Goal: Information Seeking & Learning: Learn about a topic

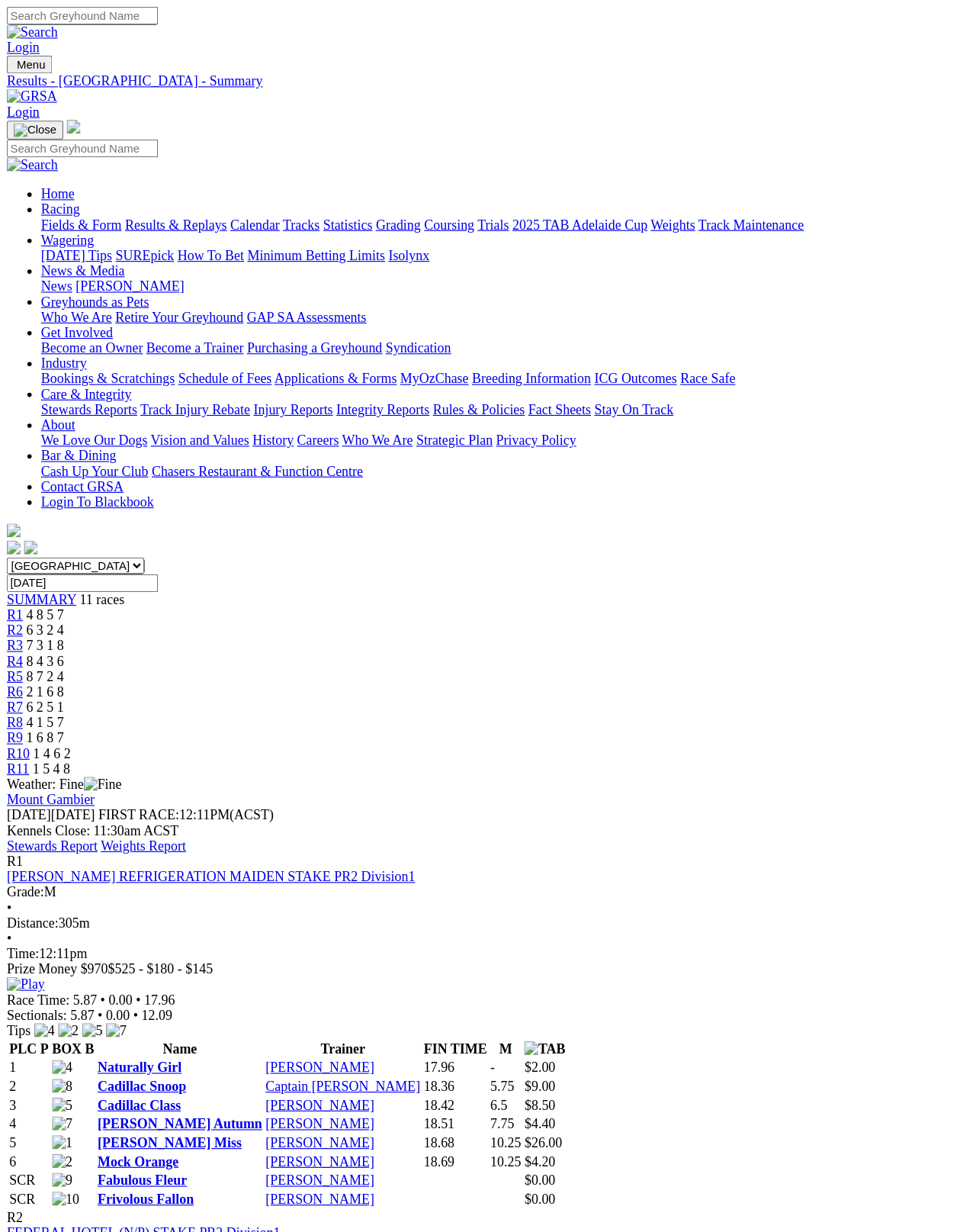
scroll to position [8, 0]
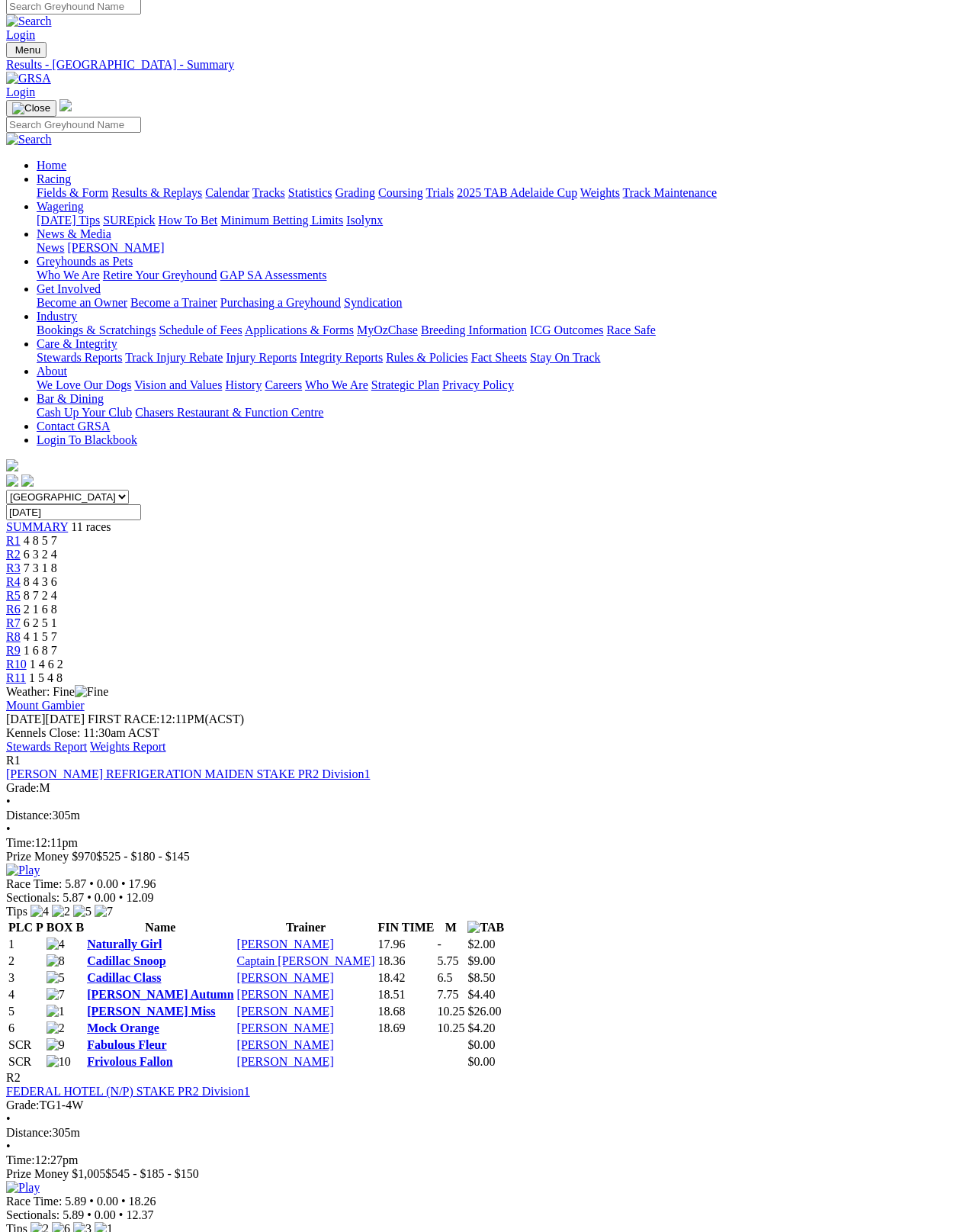
click at [87, 740] on link "Stewards Report" at bounding box center [46, 746] width 81 height 13
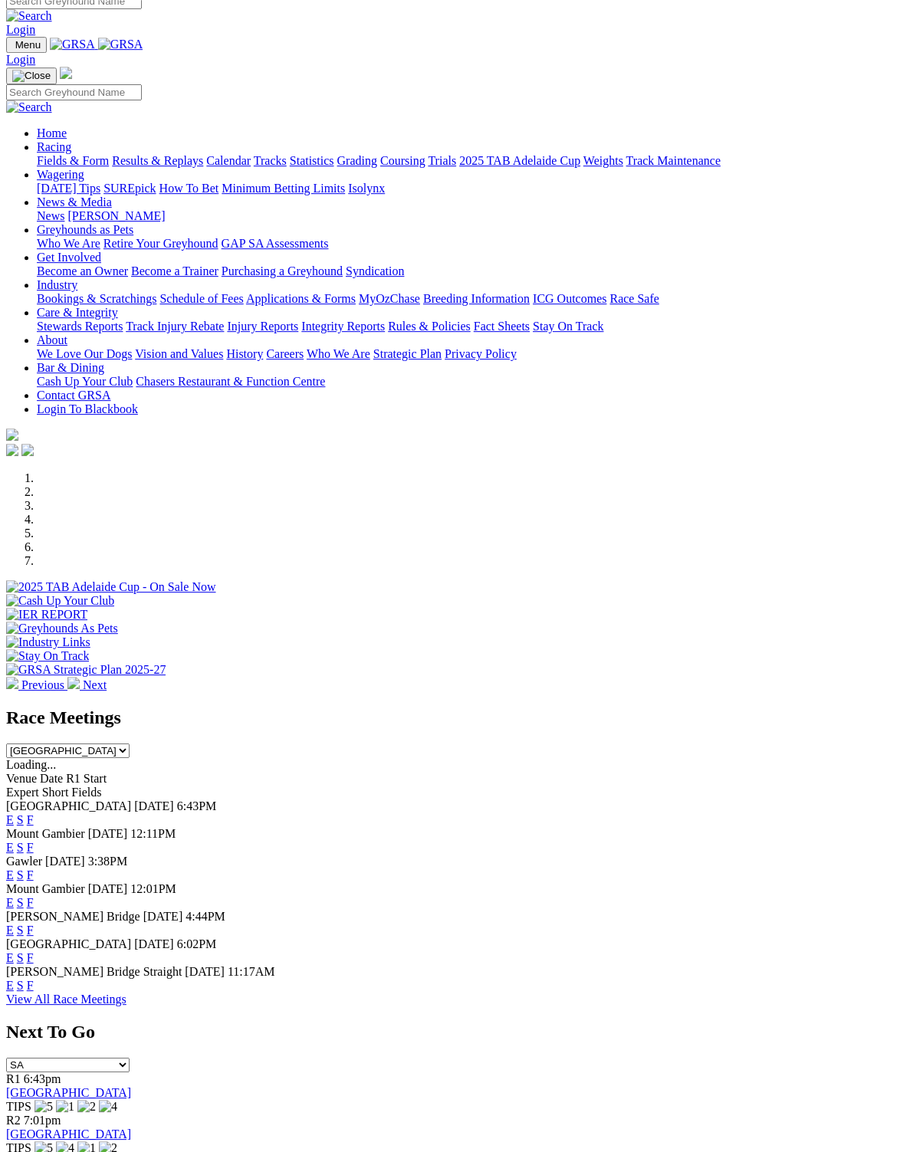
scroll to position [13, 0]
click at [34, 979] on link "F" at bounding box center [30, 985] width 7 height 13
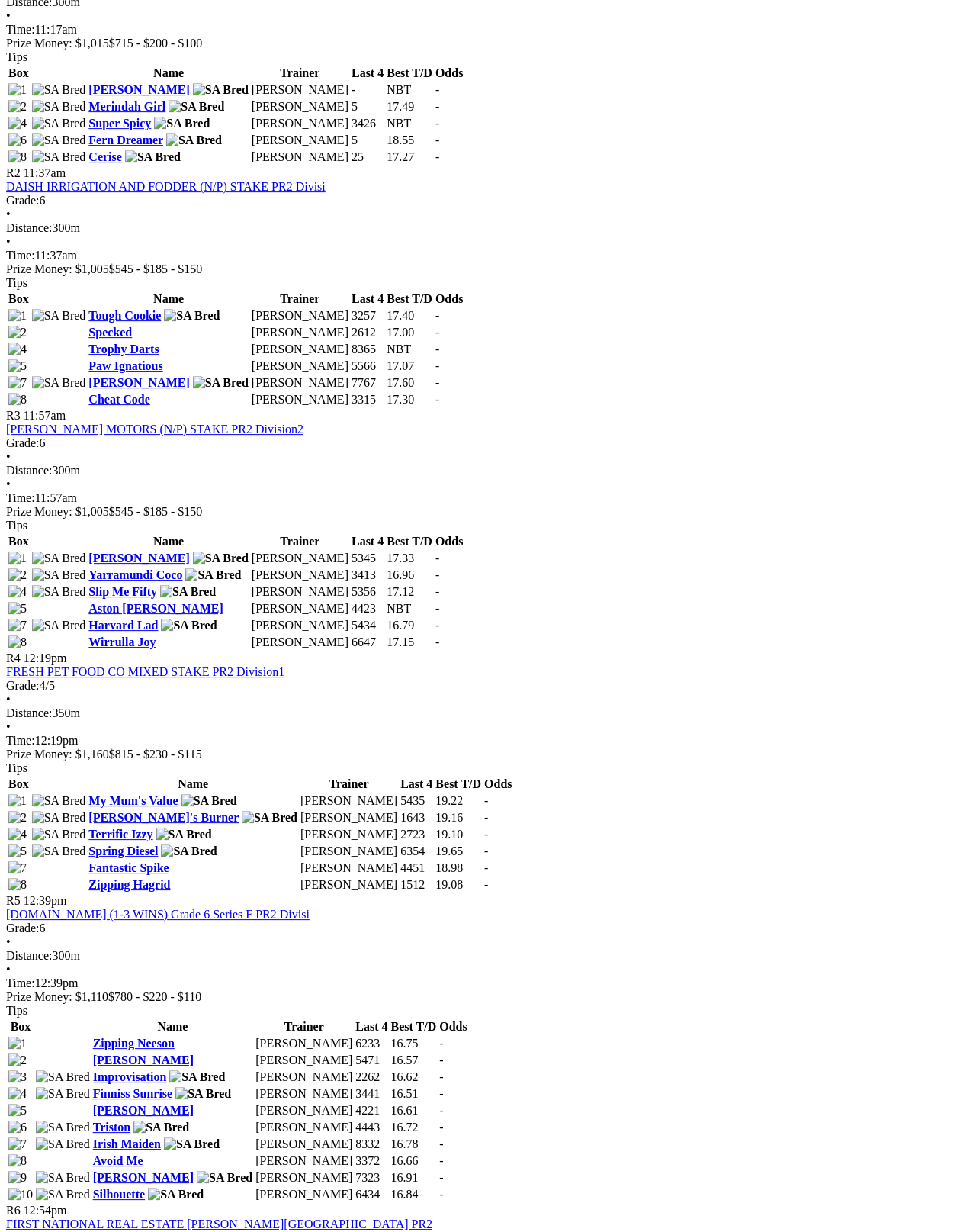
scroll to position [832, 0]
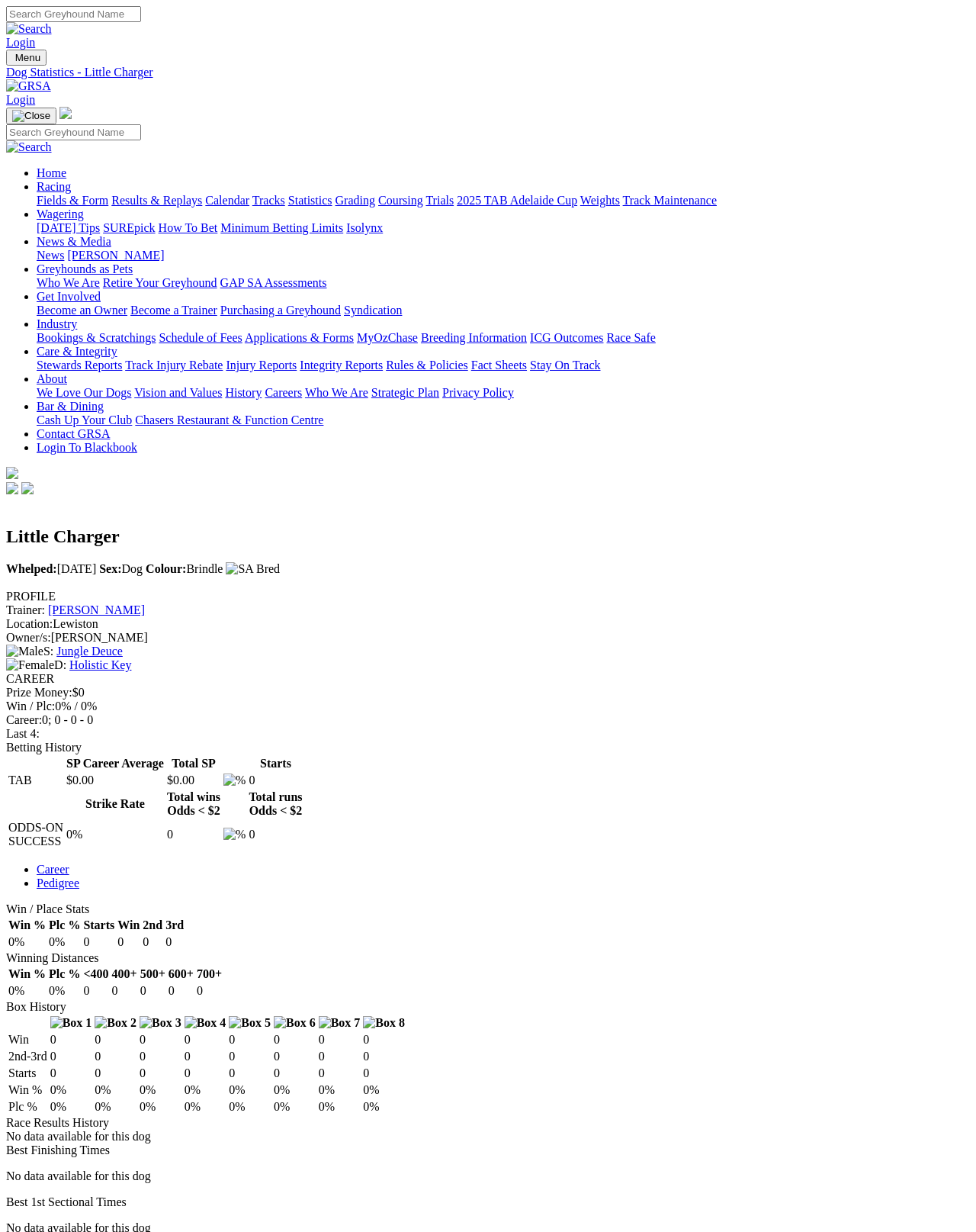
scroll to position [8, 0]
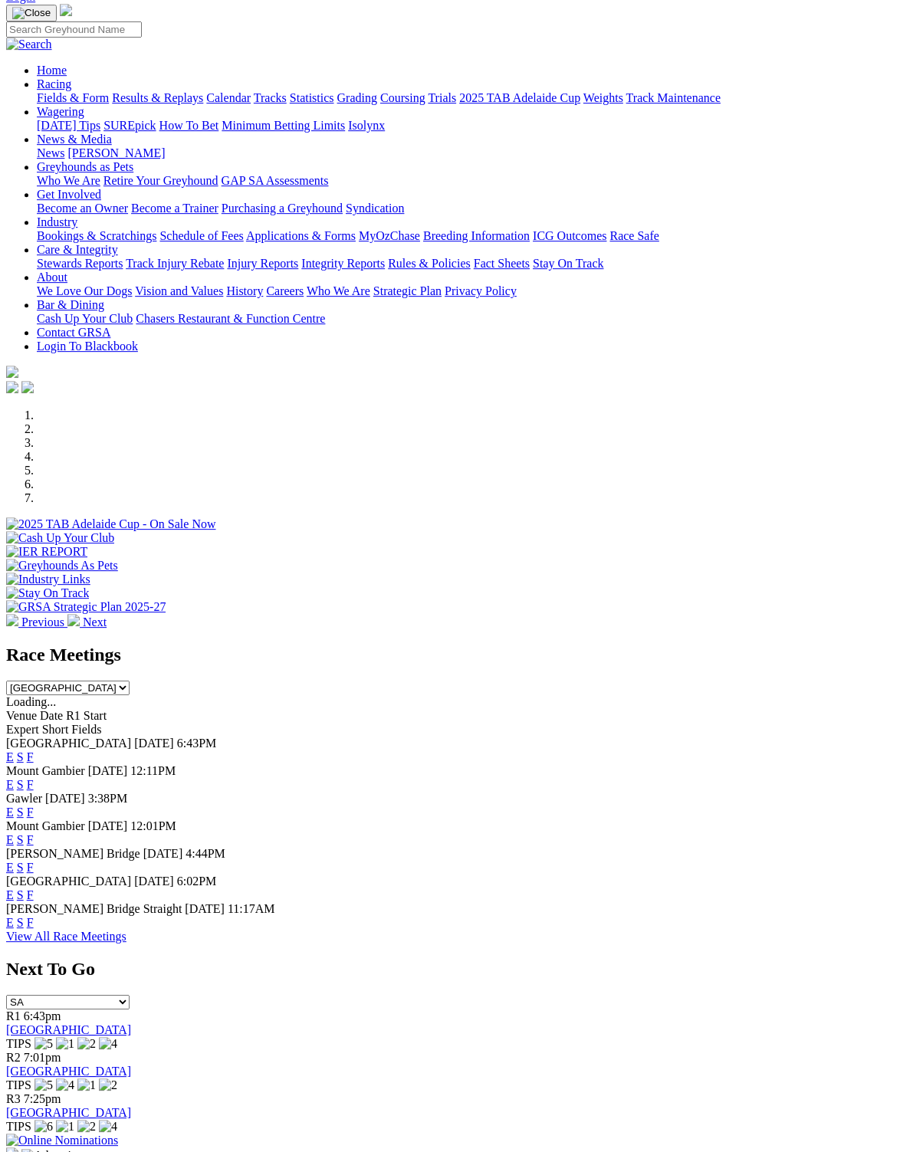
scroll to position [76, 0]
click at [34, 806] on link "F" at bounding box center [30, 812] width 7 height 13
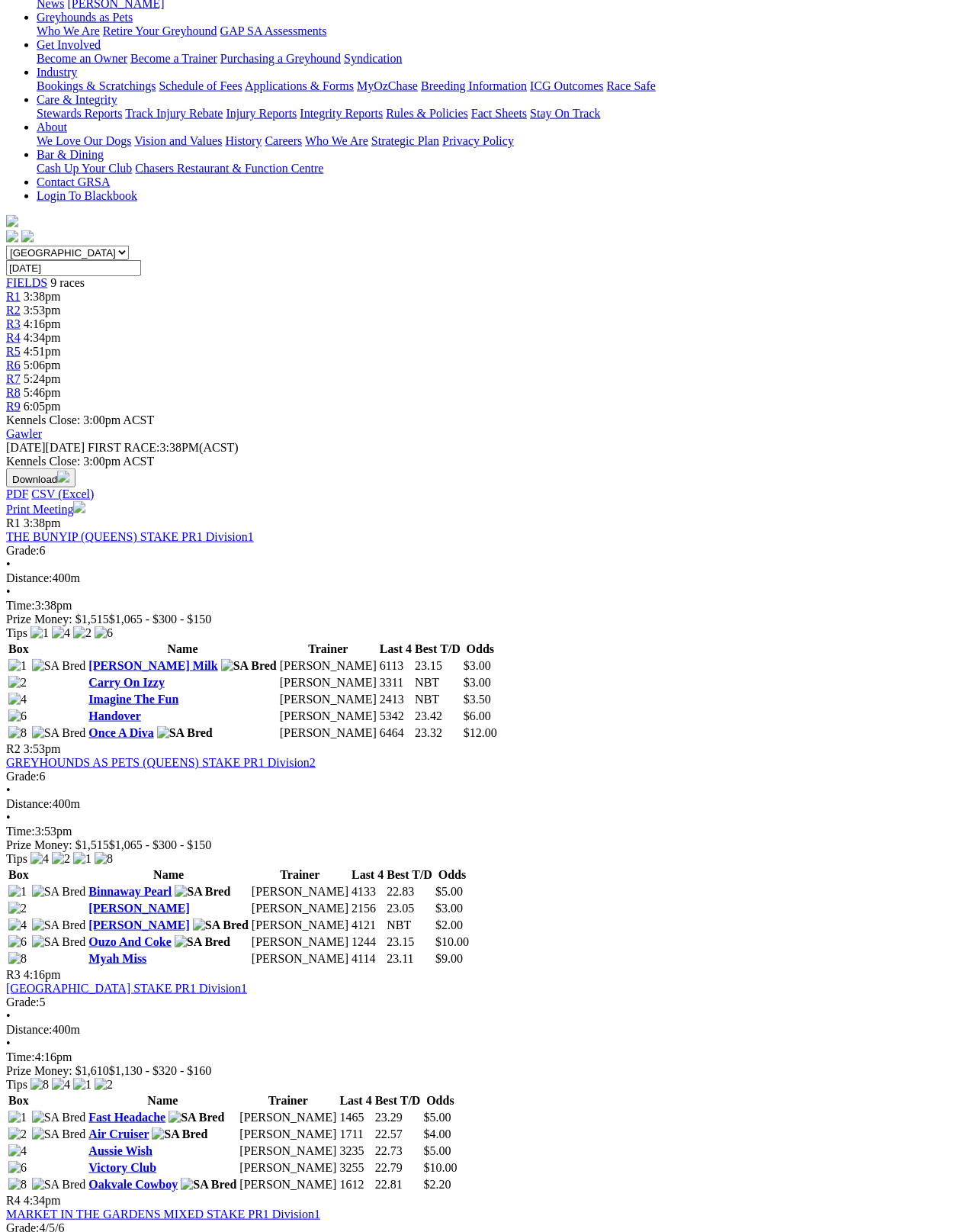
scroll to position [226, 0]
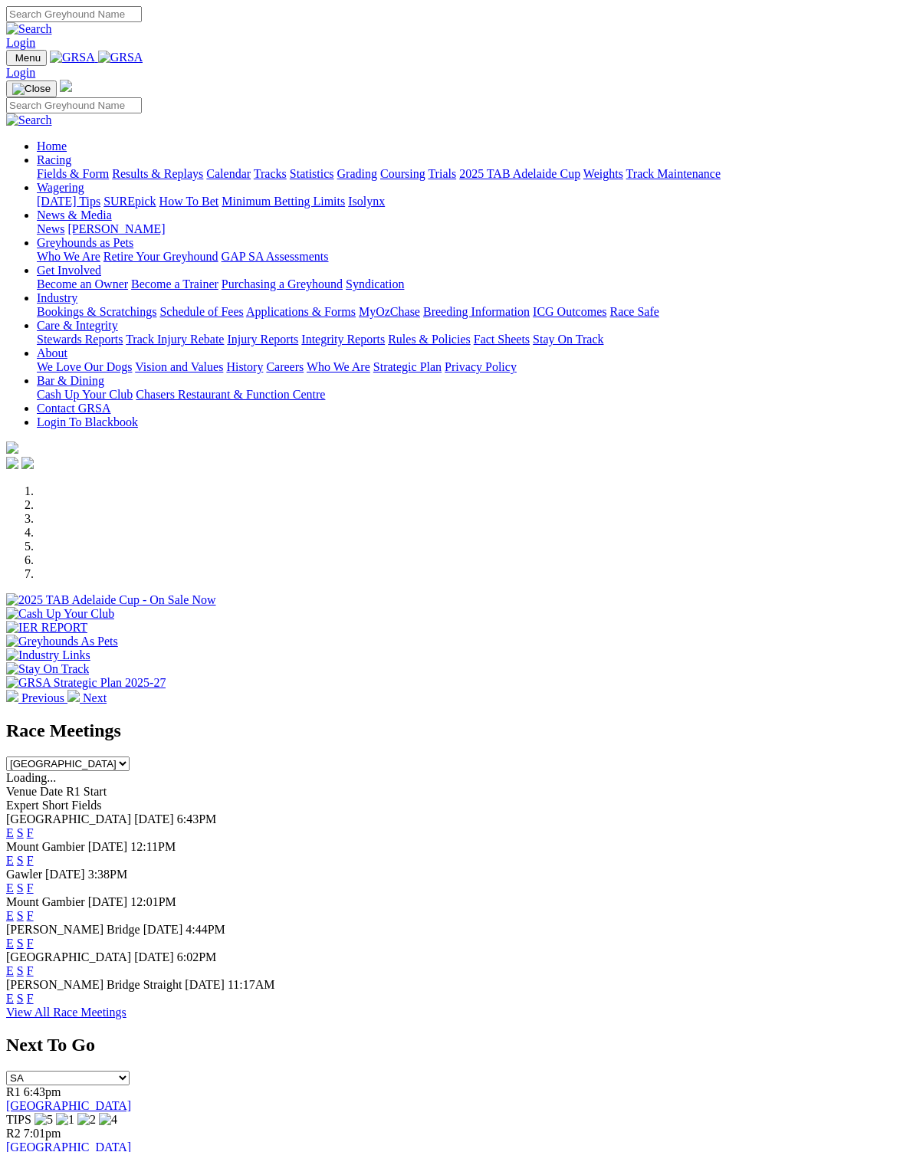
scroll to position [108, 0]
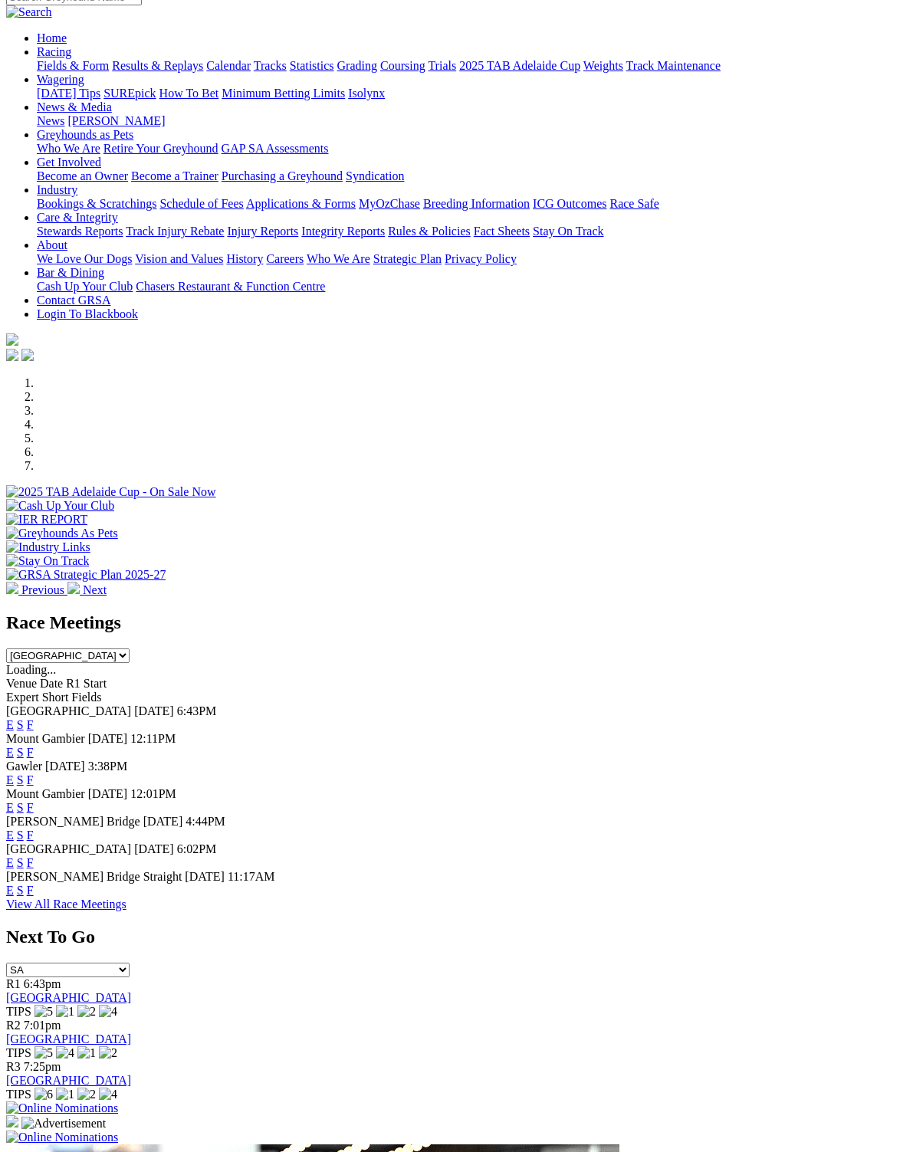
click at [34, 829] on link "F" at bounding box center [30, 835] width 7 height 13
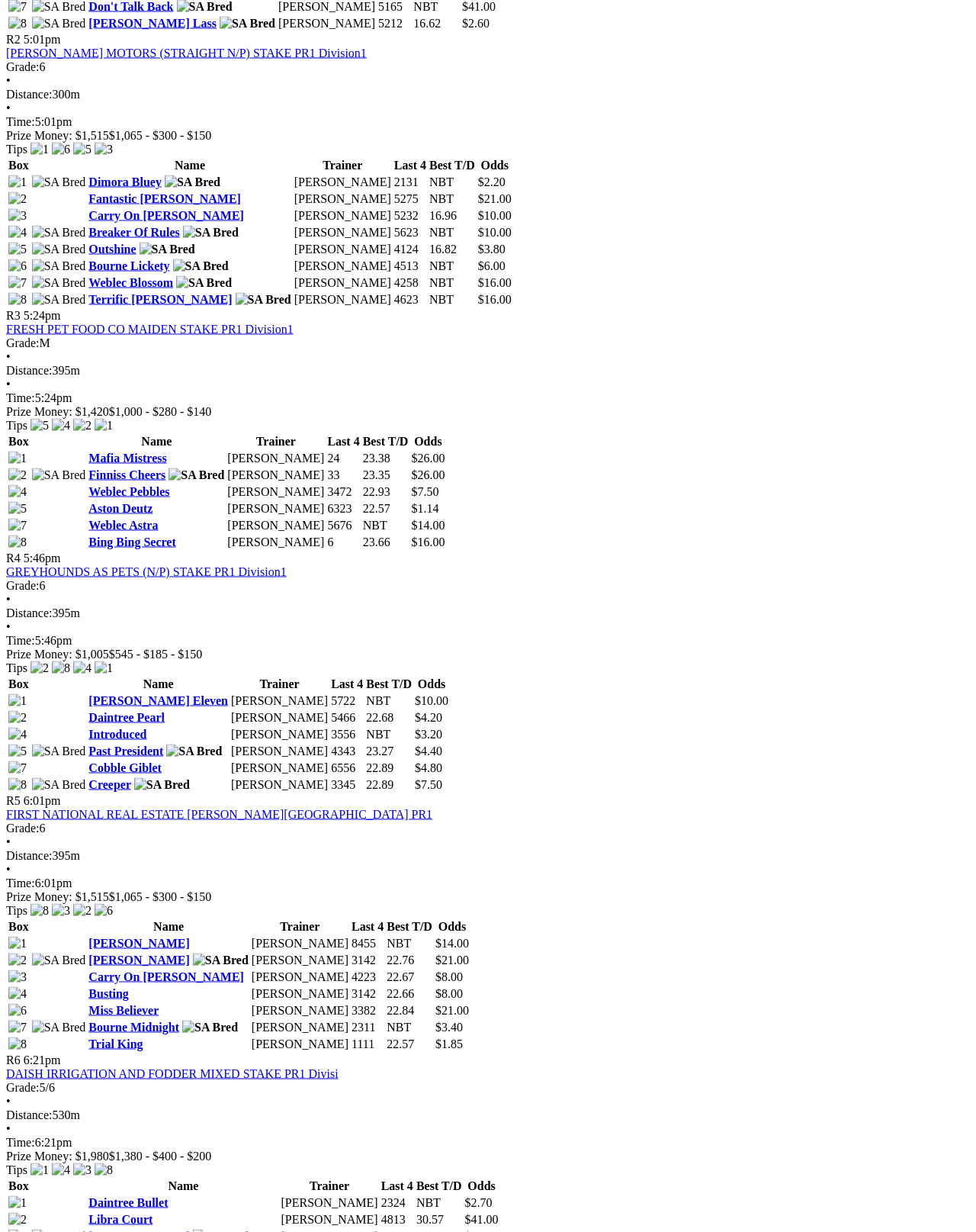
scroll to position [1011, 0]
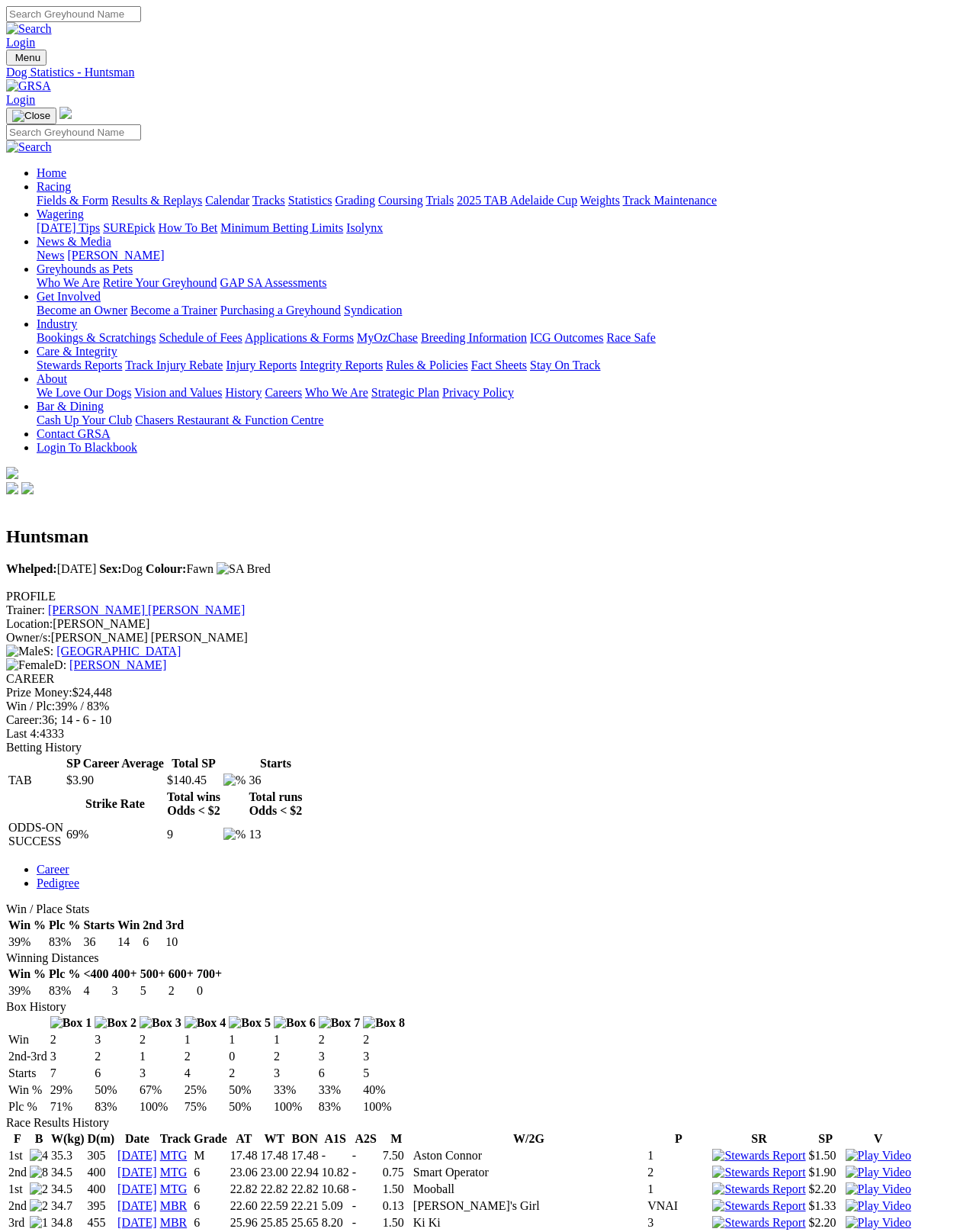
scroll to position [8, 0]
